Goal: Task Accomplishment & Management: Use online tool/utility

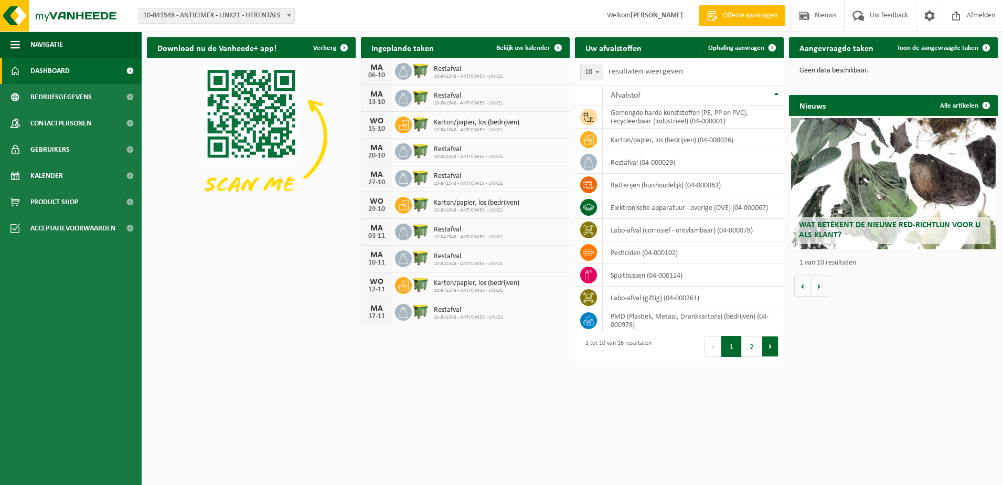
click at [777, 351] on button "Volgende" at bounding box center [770, 346] width 16 height 21
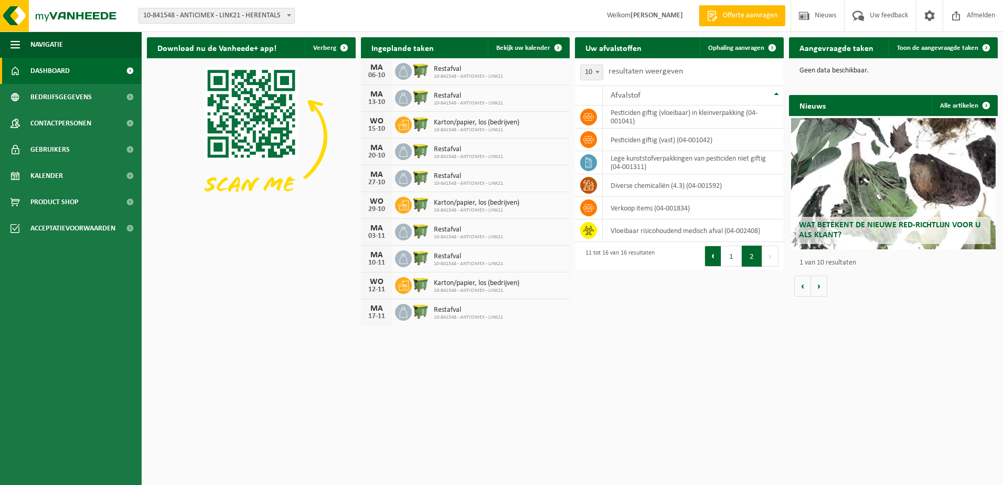
click at [713, 258] on button "Vorige" at bounding box center [712, 255] width 17 height 21
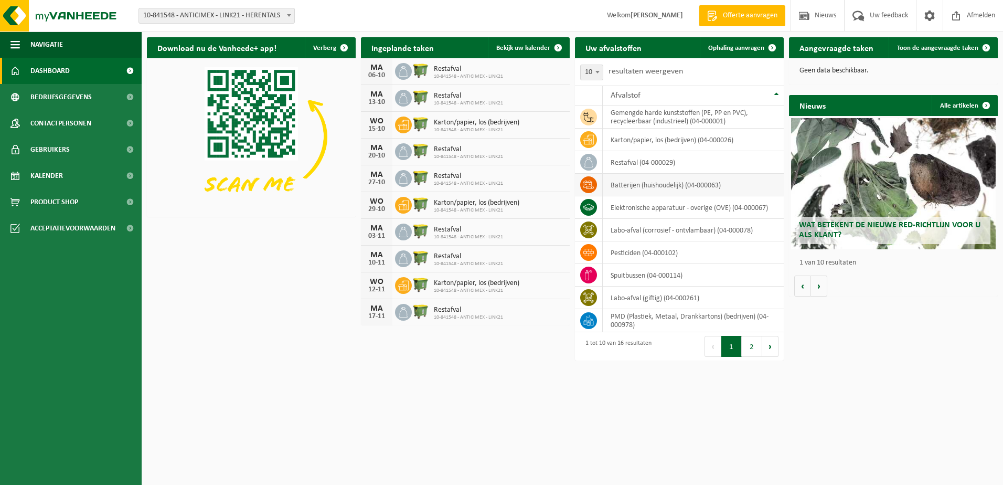
click at [595, 186] on span at bounding box center [588, 184] width 17 height 17
click at [588, 188] on icon at bounding box center [588, 184] width 10 height 8
click at [731, 49] on span "Ophaling aanvragen" at bounding box center [736, 48] width 56 height 7
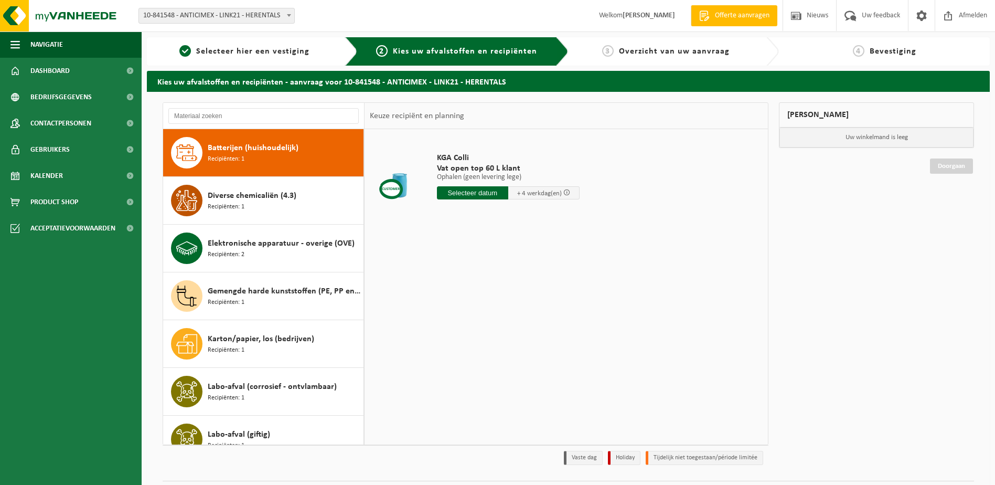
click at [246, 151] on span "Batterijen (huishoudelijk)" at bounding box center [253, 148] width 91 height 13
click at [958, 13] on span "Afmelden" at bounding box center [973, 15] width 34 height 31
